Goal: Transaction & Acquisition: Subscribe to service/newsletter

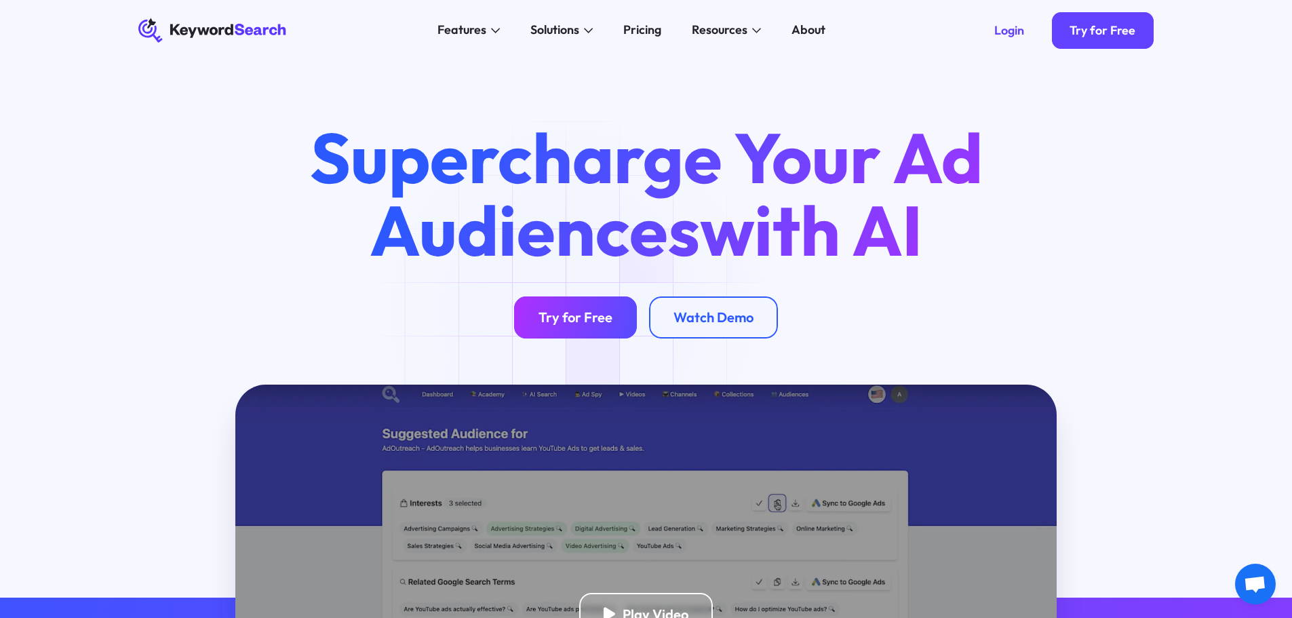
click at [576, 311] on div "Try for Free" at bounding box center [576, 317] width 74 height 17
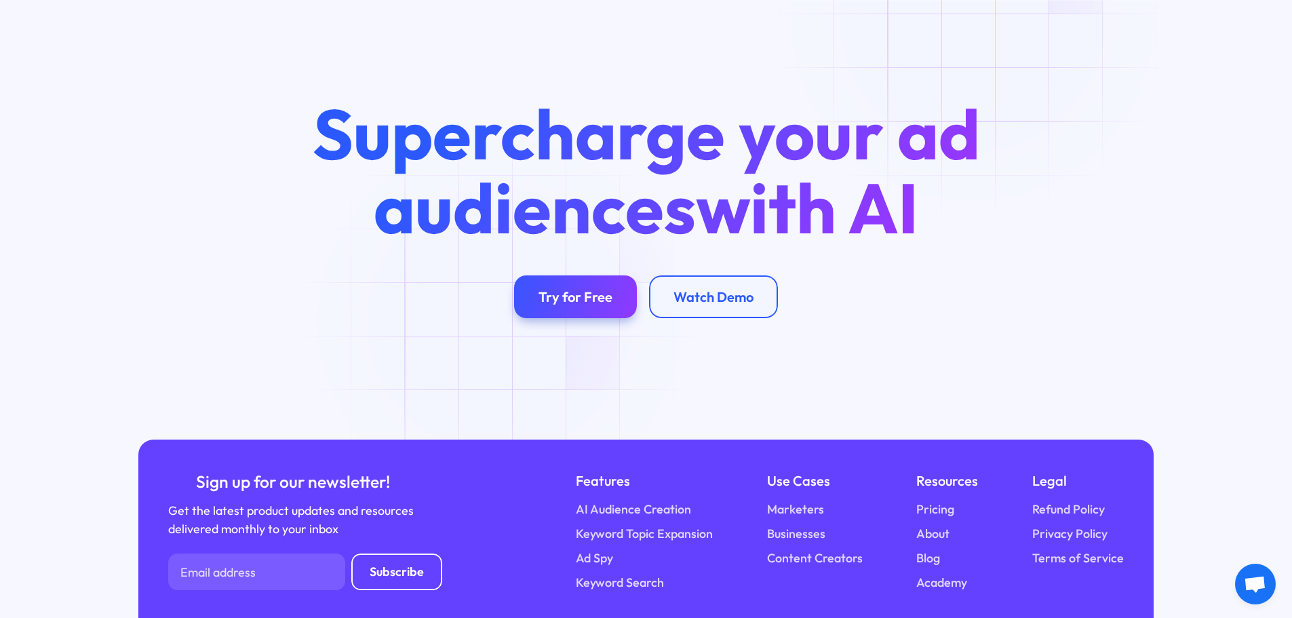
scroll to position [5360, 0]
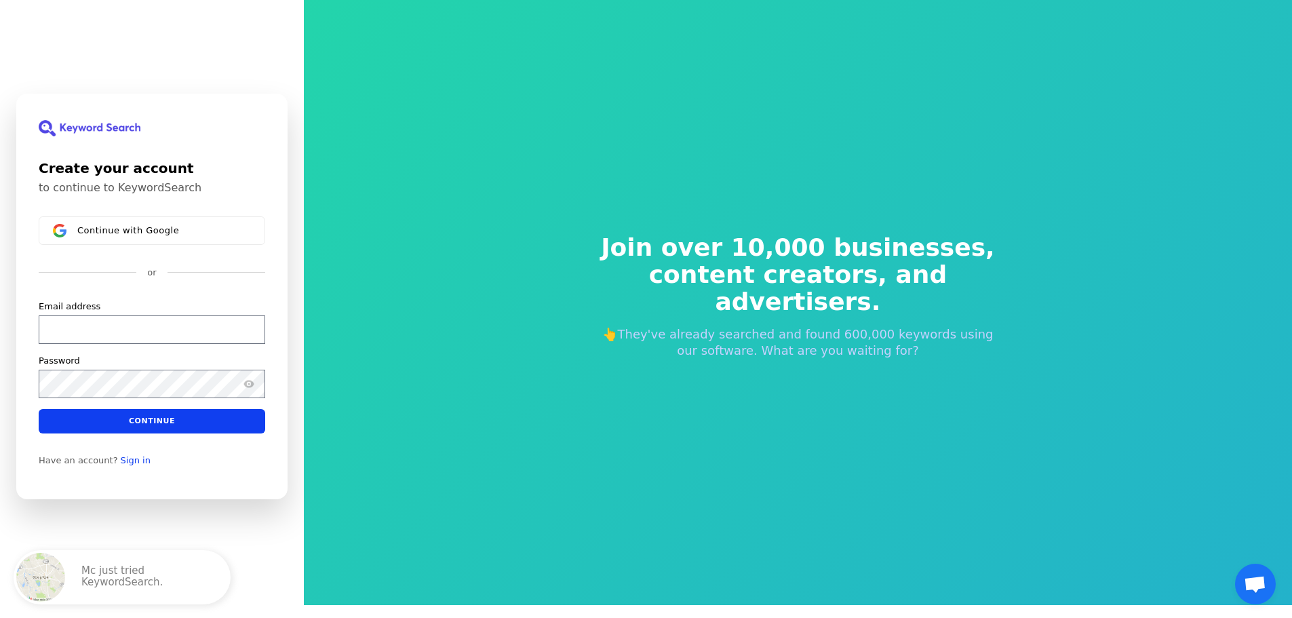
scroll to position [16, 0]
